Goal: Navigation & Orientation: Find specific page/section

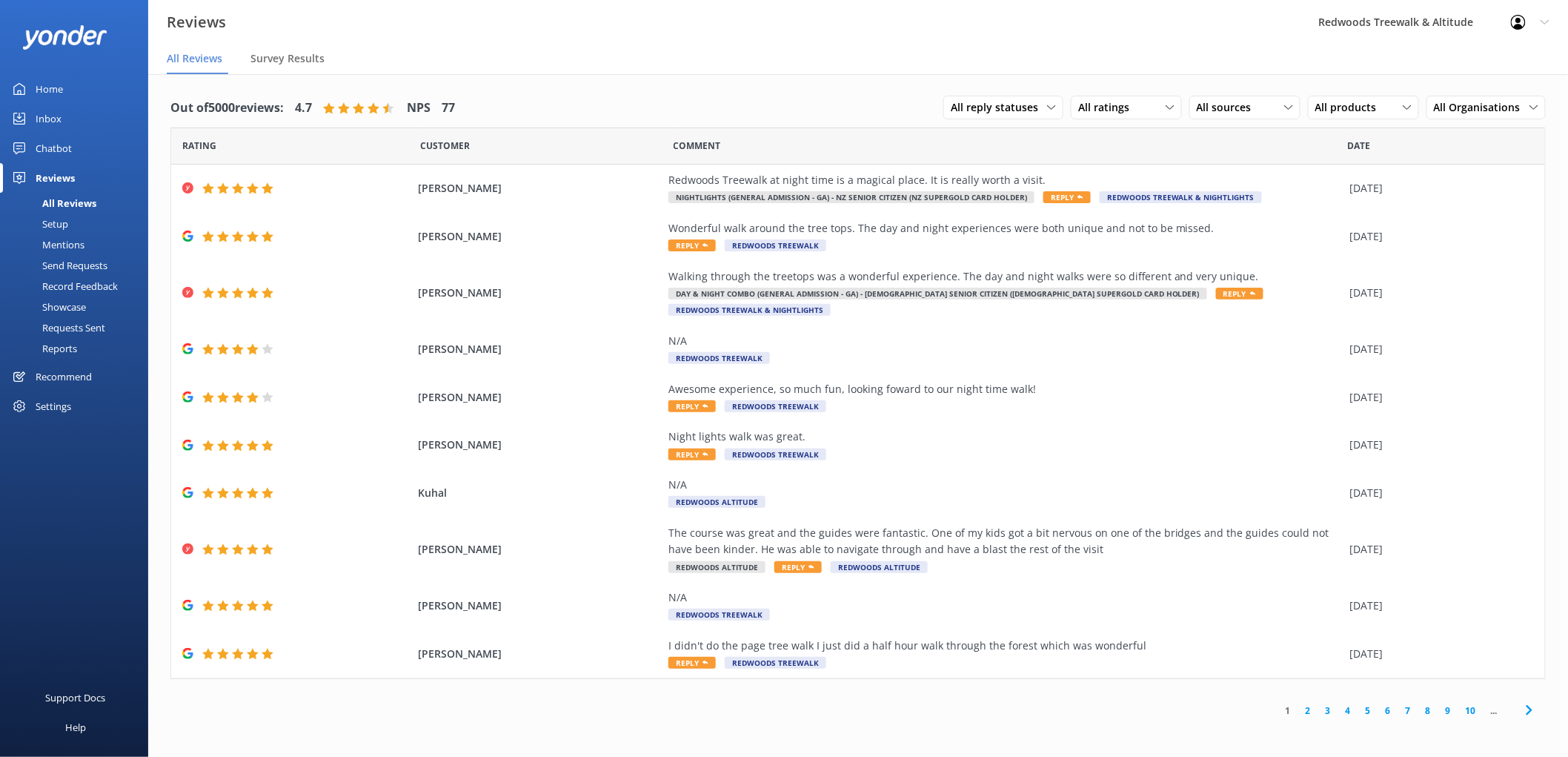
click at [72, 113] on link "Inbox" at bounding box center [74, 119] width 148 height 29
